Goal: Ask a question

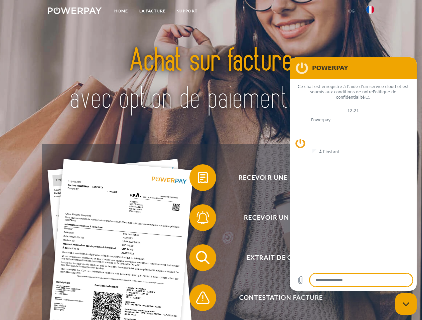
click at [74, 12] on img at bounding box center [75, 10] width 54 height 7
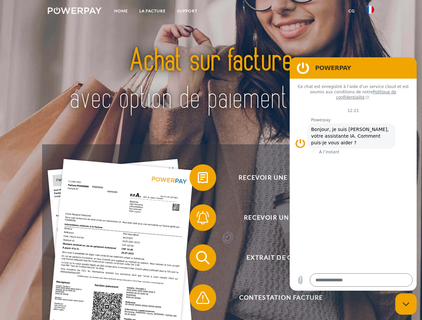
click at [370, 12] on img at bounding box center [370, 10] width 8 height 8
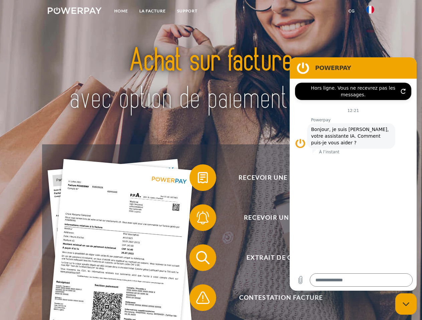
click at [351, 11] on link "CG" at bounding box center [351, 11] width 18 height 12
click at [198, 179] on span at bounding box center [192, 177] width 33 height 33
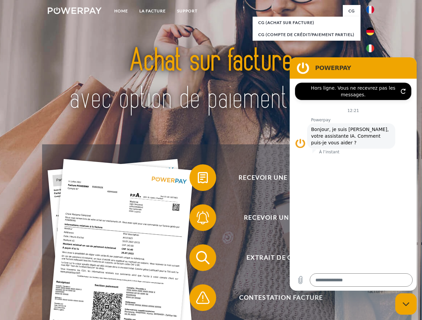
click at [198, 219] on div "Recevoir une facture ? Recevoir un rappel? Extrait de compte retour" at bounding box center [210, 278] width 337 height 267
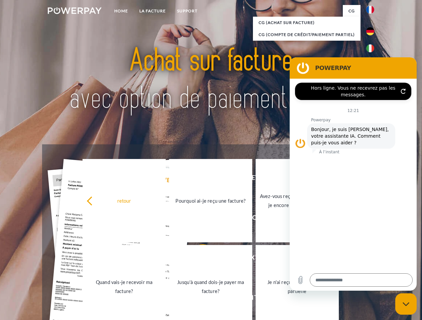
click at [198, 259] on link "Jusqu'à quand dois-je payer ma facture?" at bounding box center [210, 286] width 83 height 83
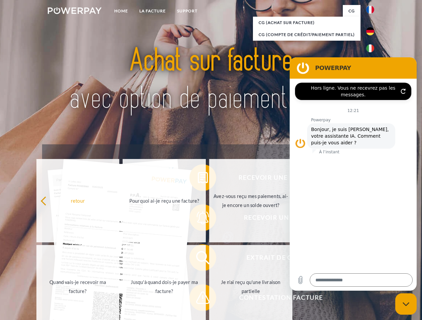
click at [198, 299] on span at bounding box center [192, 297] width 33 height 33
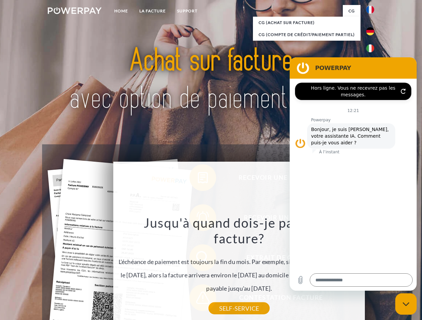
click at [406, 304] on icon "Fermer la fenêtre de messagerie" at bounding box center [405, 304] width 7 height 4
type textarea "*"
